Goal: Check status: Check status

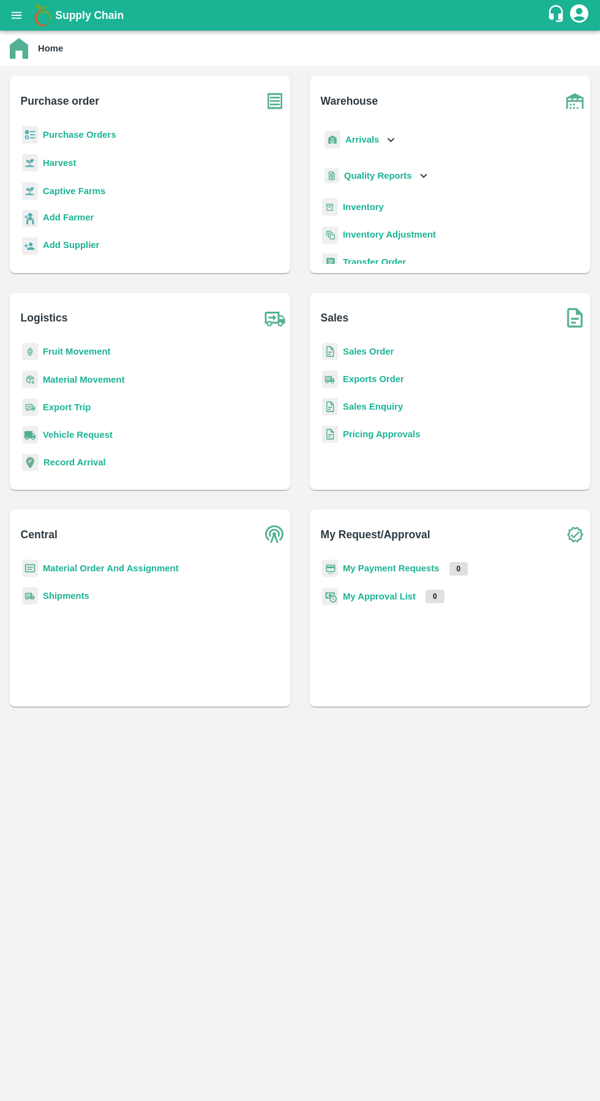
click at [377, 138] on div "Arrivals" at bounding box center [360, 140] width 76 height 28
click at [370, 196] on span "DC Arrivals" at bounding box center [377, 195] width 45 height 13
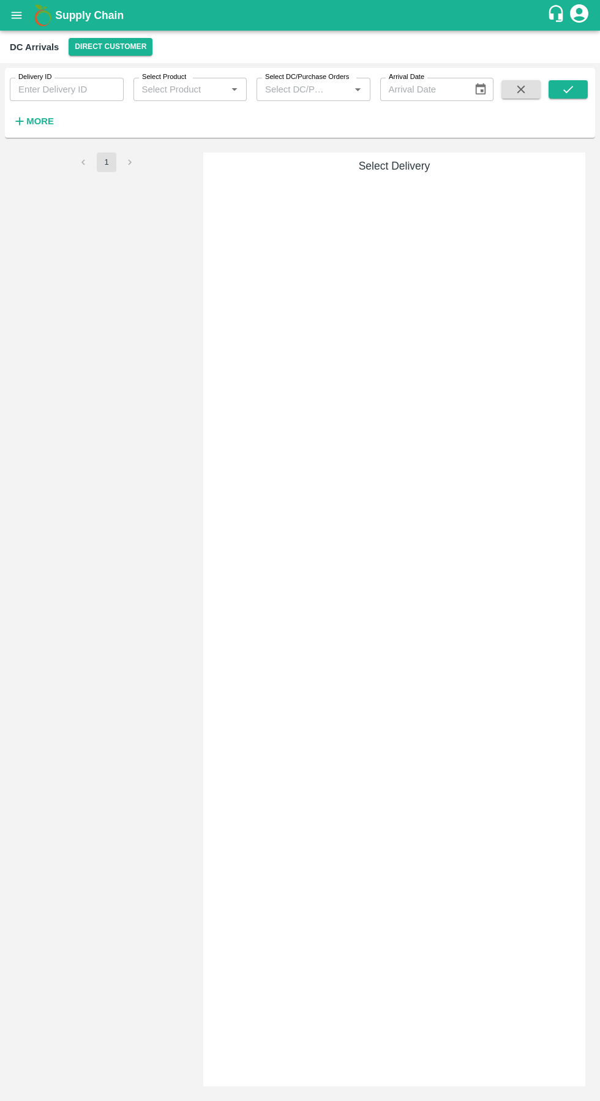
click at [113, 48] on button "Direct Customer" at bounding box center [111, 47] width 84 height 18
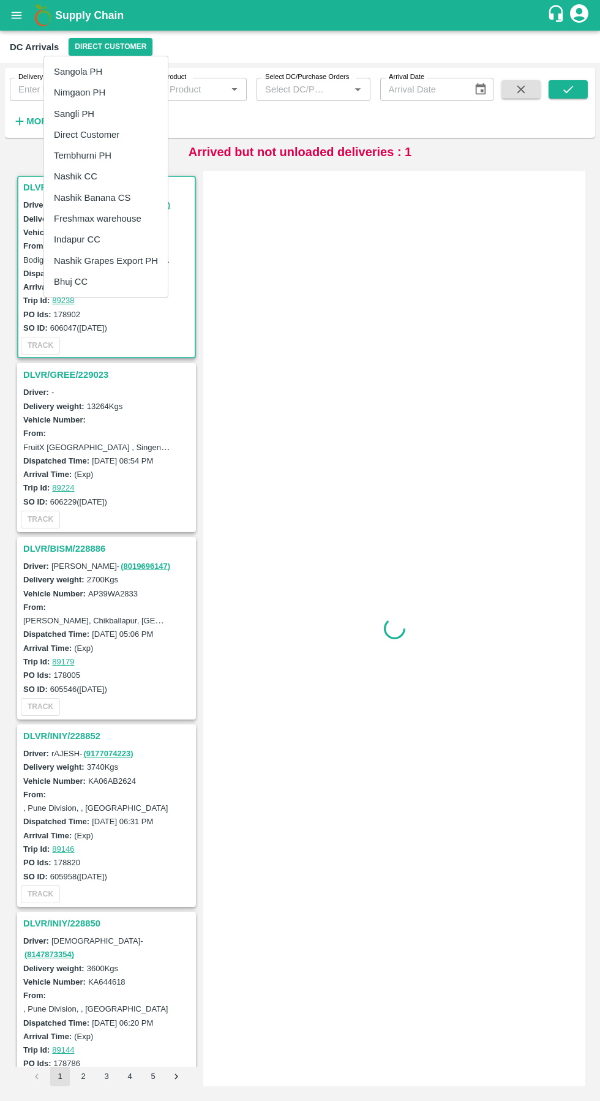
click at [84, 150] on li "Tembhurni PH" at bounding box center [106, 155] width 124 height 21
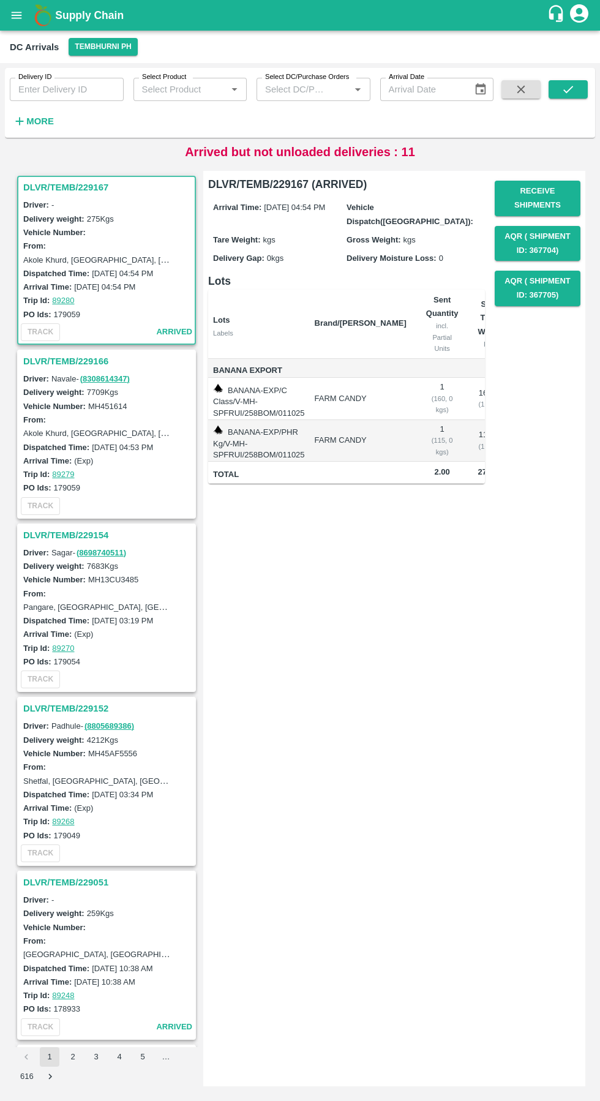
click at [79, 354] on h3 "DLVR/TEMB/229166" at bounding box center [108, 361] width 170 height 16
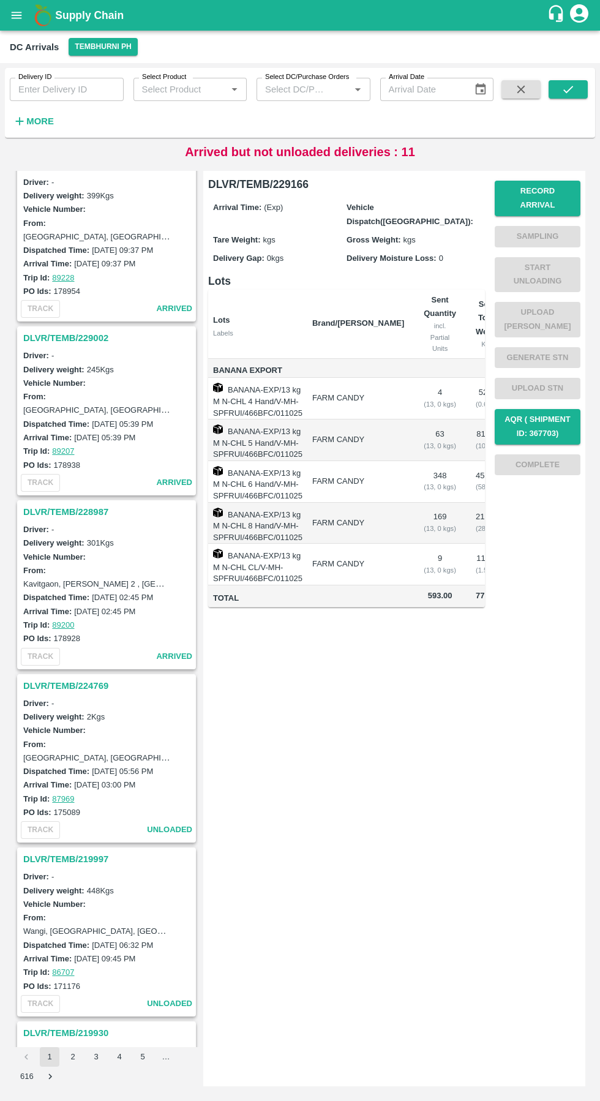
scroll to position [1932, 0]
